Goal: Information Seeking & Learning: Check status

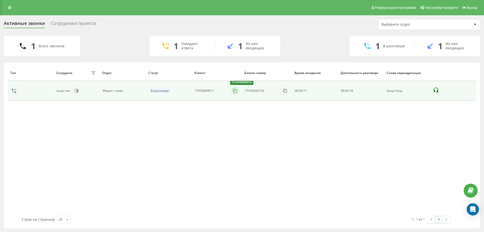
click at [234, 90] on icon at bounding box center [234, 90] width 5 height 5
click at [233, 91] on icon at bounding box center [234, 90] width 5 height 5
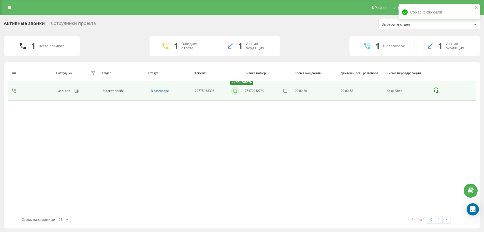
click at [237, 90] on icon at bounding box center [234, 90] width 5 height 5
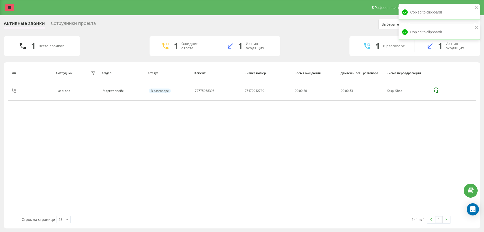
click at [7, 7] on link at bounding box center [9, 7] width 9 height 7
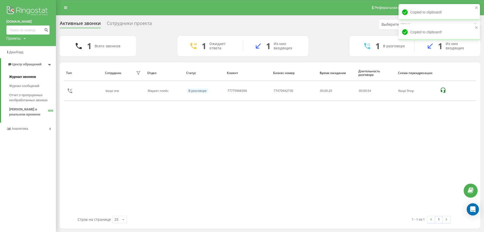
click at [21, 76] on span "Журнал звонков" at bounding box center [22, 76] width 27 height 5
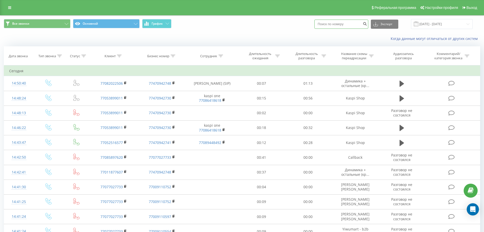
paste input "77775968396"
drag, startPoint x: 325, startPoint y: 23, endPoint x: 318, endPoint y: 24, distance: 7.0
click at [318, 24] on div "Все звонки Основной График 77775968396 Экспорт .csv .xls .xlsx 21.08.2025 - 21.…" at bounding box center [242, 24] width 476 height 10
type input "7775968396"
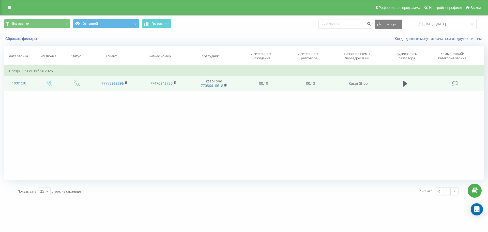
click at [324, 90] on td "00:13" at bounding box center [310, 83] width 47 height 15
click at [406, 85] on icon at bounding box center [405, 83] width 5 height 7
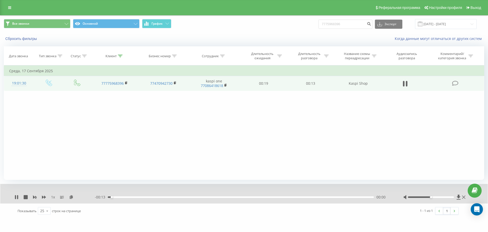
click at [438, 197] on div at bounding box center [431, 197] width 46 height 2
click at [442, 197] on div at bounding box center [431, 197] width 46 height 2
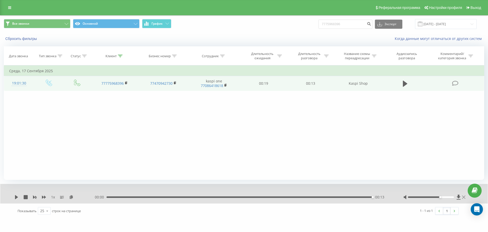
click at [465, 199] on icon at bounding box center [463, 197] width 3 height 4
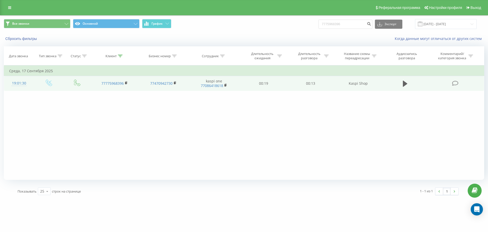
click at [14, 7] on div "Реферальная программа Настройки профиля Выход" at bounding box center [244, 7] width 488 height 15
click at [14, 7] on link at bounding box center [9, 7] width 9 height 7
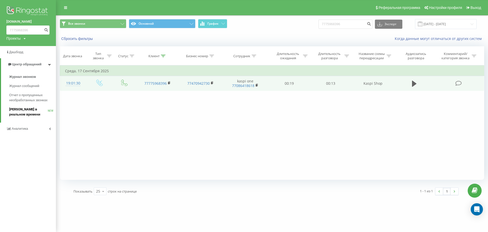
click at [18, 112] on span "[PERSON_NAME] в реальном времени" at bounding box center [28, 112] width 39 height 10
